Goal: Information Seeking & Learning: Check status

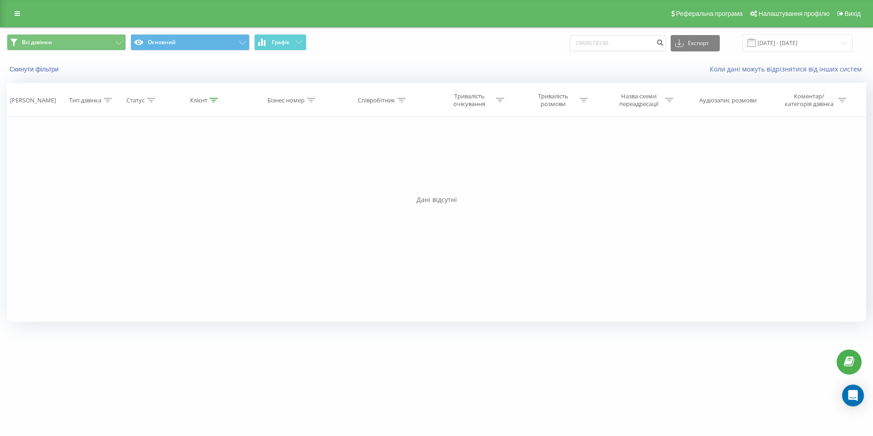
click at [344, 58] on div "Скинути фільтри Коли дані можуть відрізнятися вiд інших систем" at bounding box center [436, 69] width 873 height 22
click at [636, 40] on input "0969578198" at bounding box center [618, 43] width 96 height 16
paste input "[PHONE_NUMBER]"
type input "0990991275"
